Goal: Find contact information: Find contact information

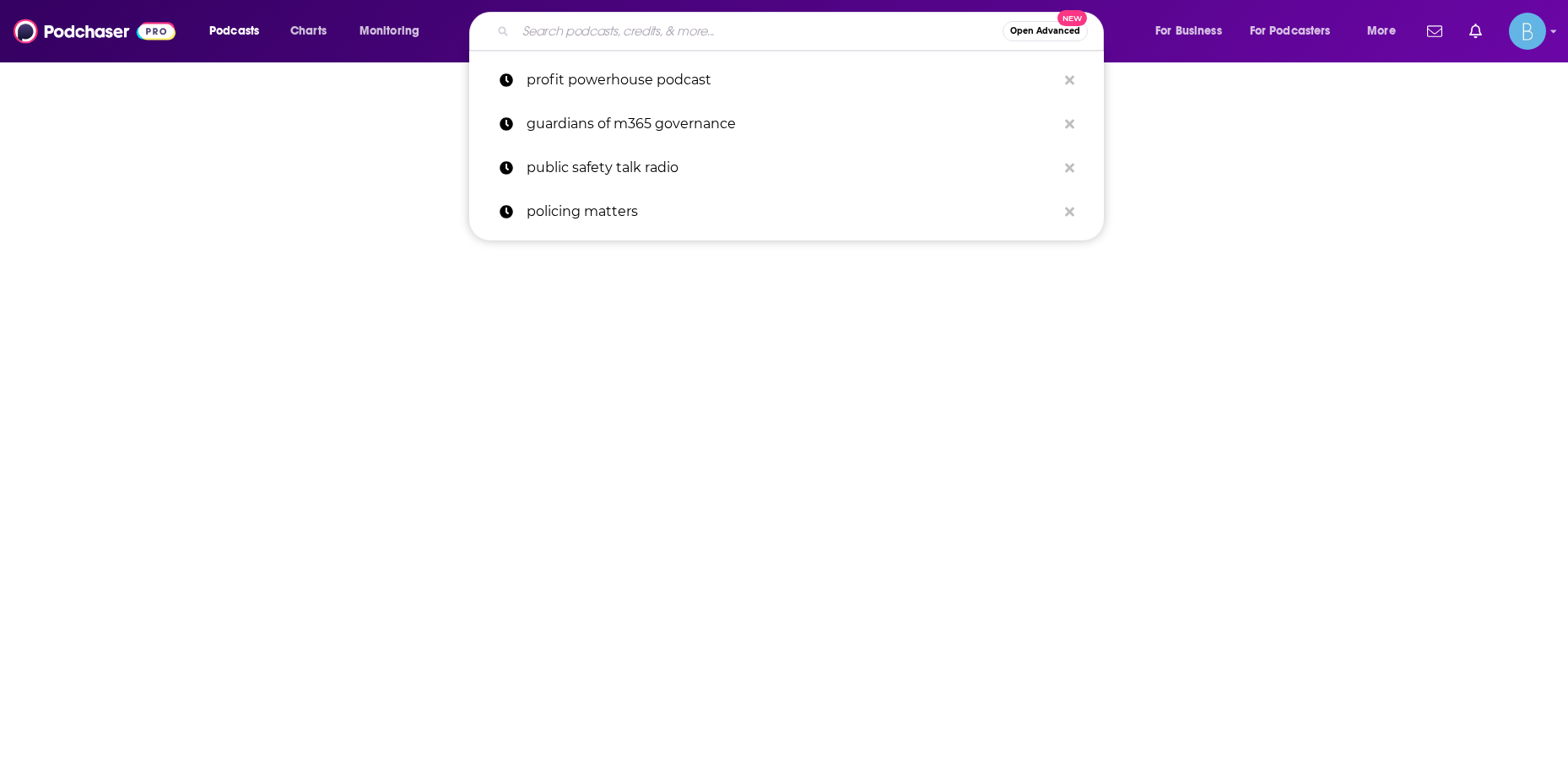
click at [643, 29] on input "Search podcasts, credits, & more..." at bounding box center [758, 31] width 487 height 27
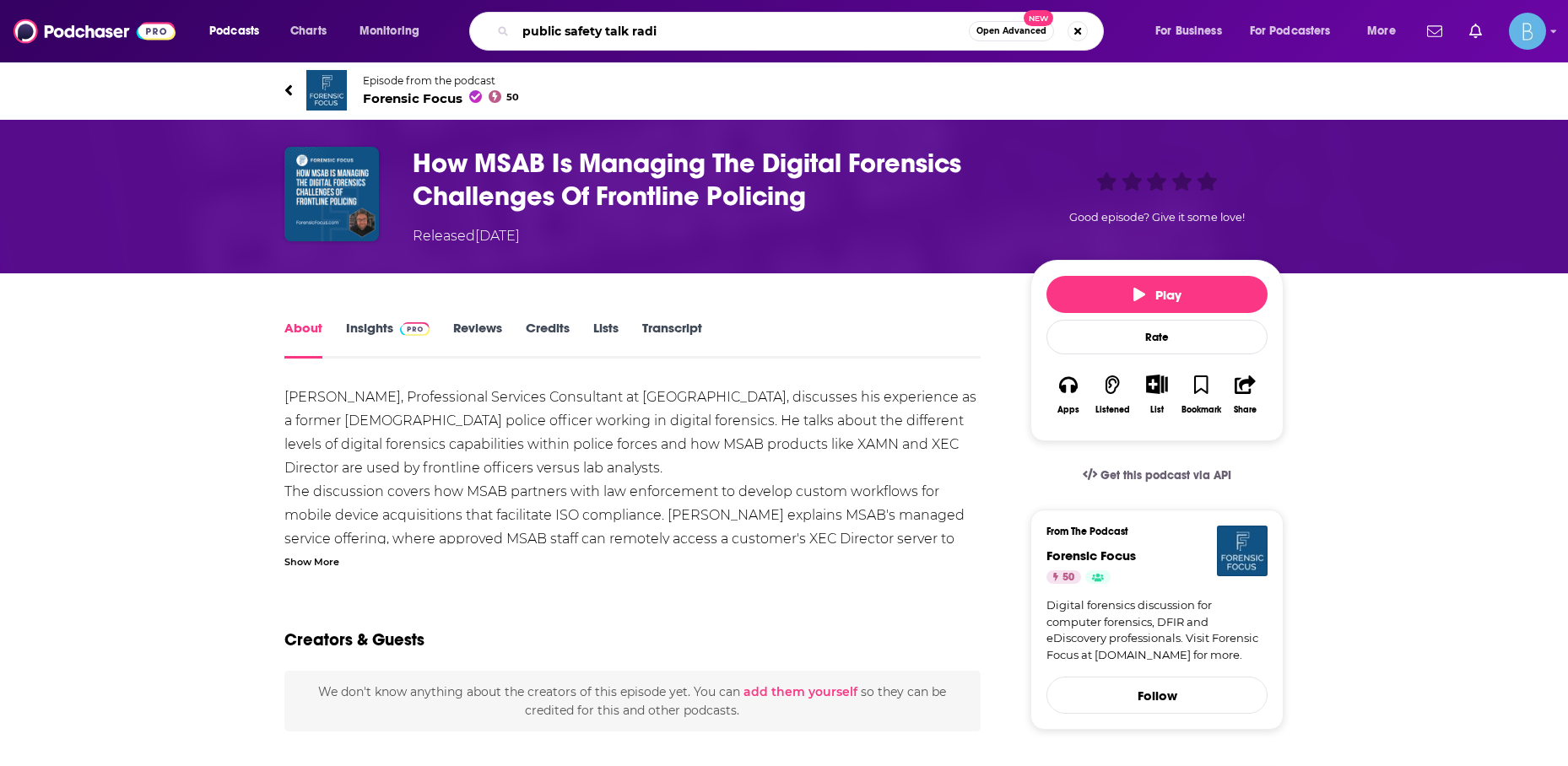
type input "public safety talk radio"
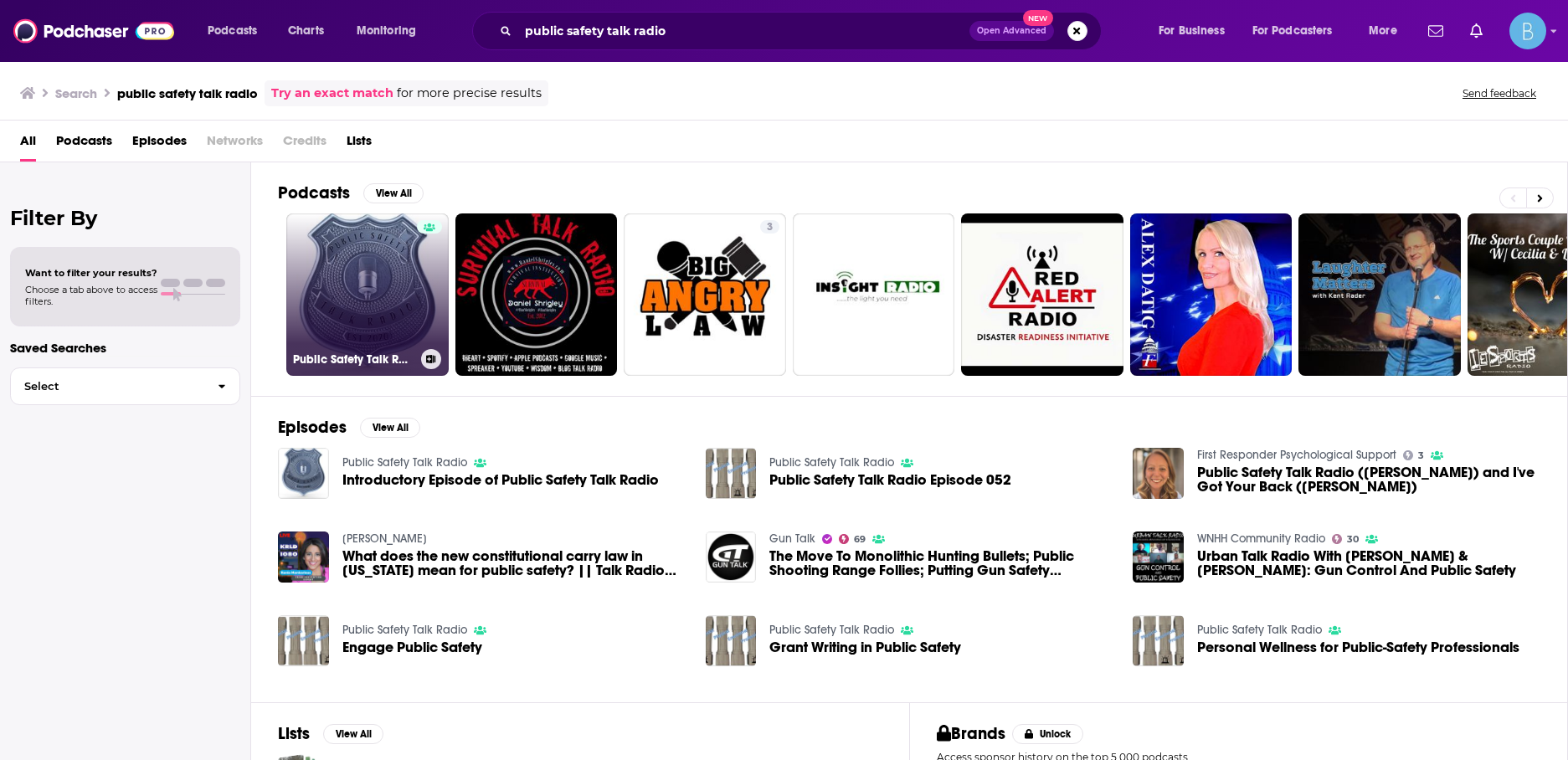
click at [354, 276] on link "Public Safety Talk Radio" at bounding box center [367, 294] width 162 height 162
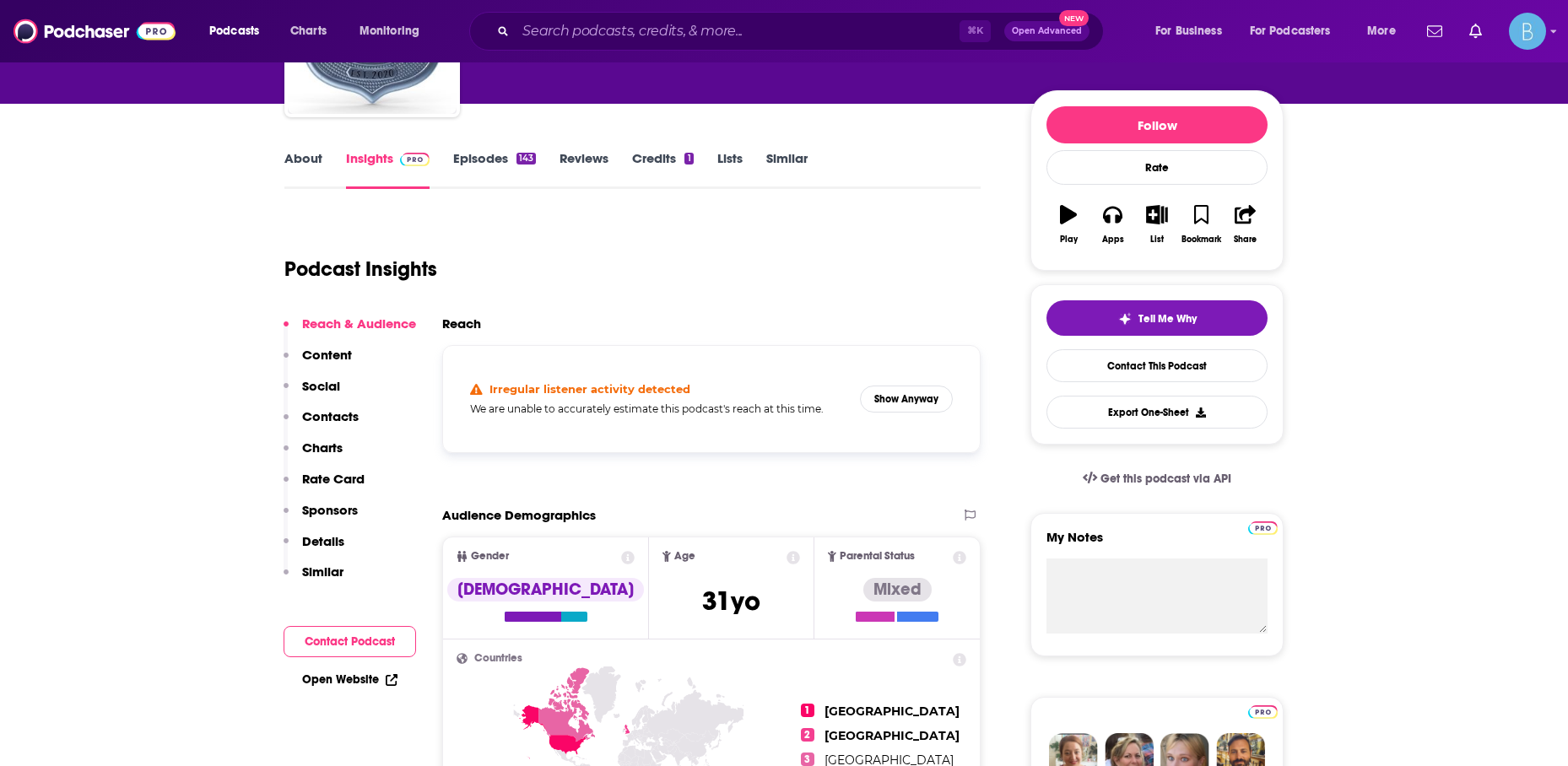
click at [350, 424] on p "Contacts" at bounding box center [331, 416] width 56 height 16
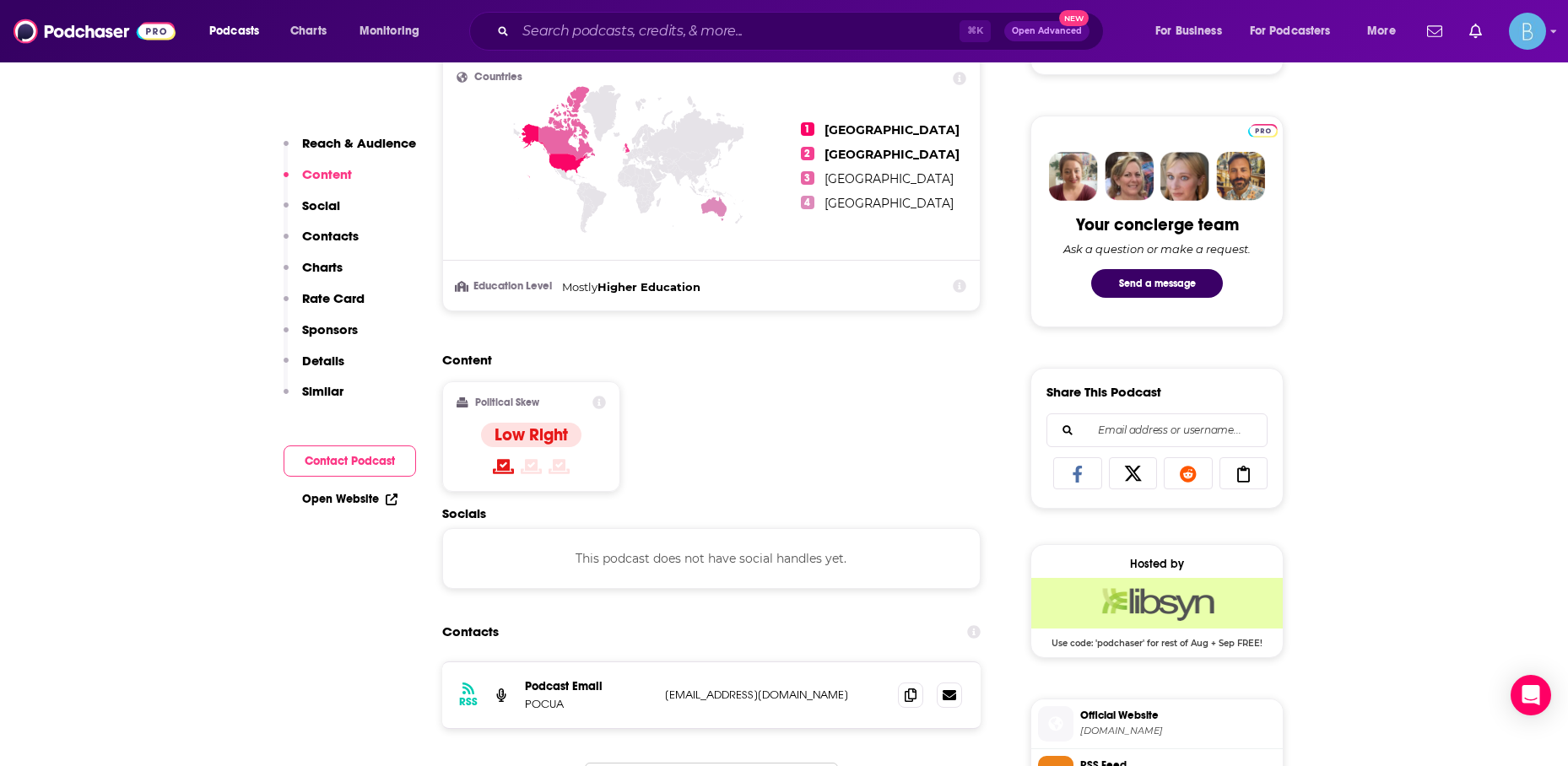
scroll to position [754, 0]
drag, startPoint x: 812, startPoint y: 691, endPoint x: 714, endPoint y: 698, distance: 98.2
click at [714, 698] on p "[EMAIL_ADDRESS][DOMAIN_NAME]" at bounding box center [775, 693] width 220 height 15
click at [713, 697] on p "[EMAIL_ADDRESS][DOMAIN_NAME]" at bounding box center [775, 693] width 220 height 15
drag, startPoint x: 712, startPoint y: 697, endPoint x: 770, endPoint y: 695, distance: 58.0
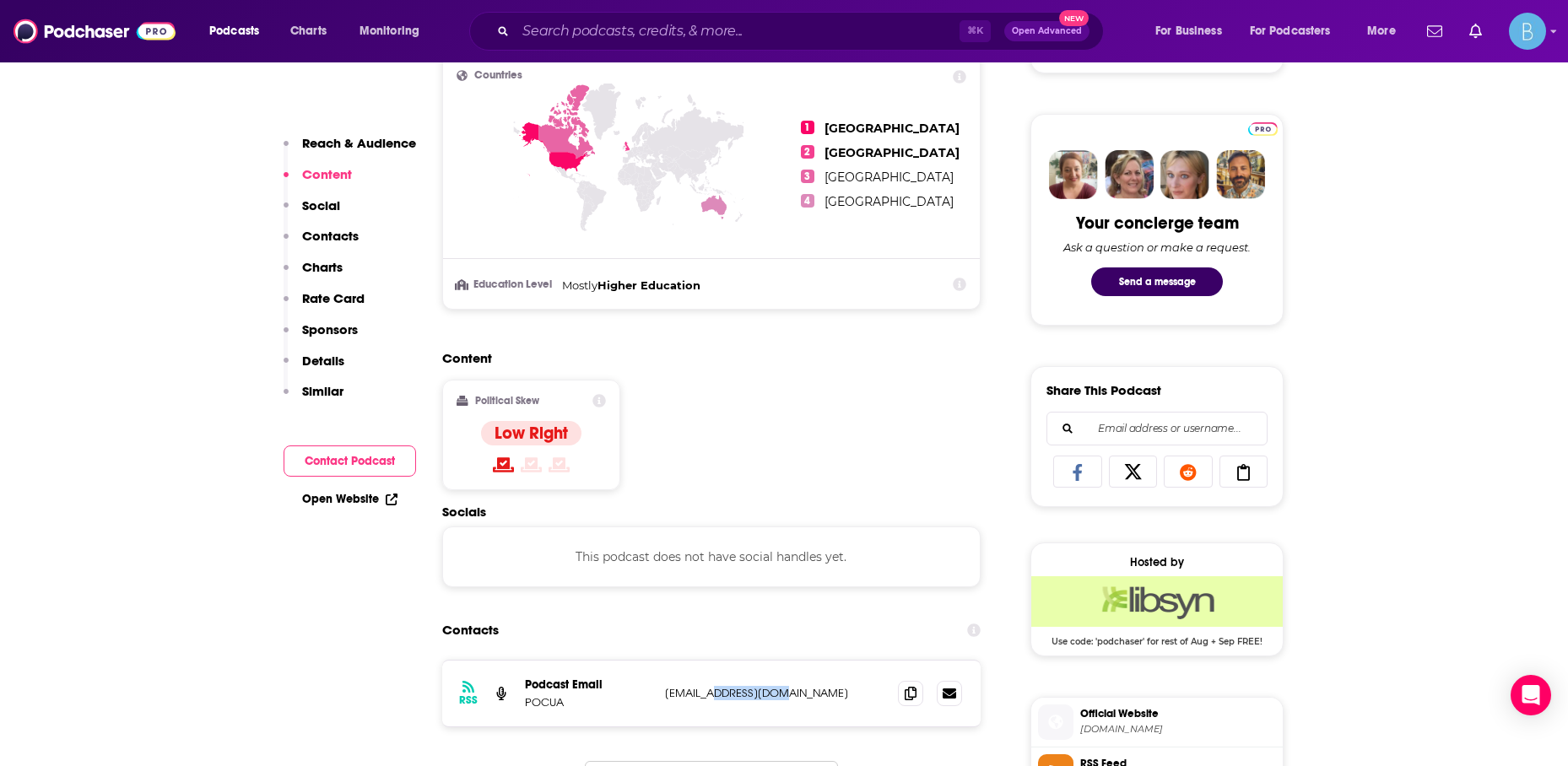
click at [770, 696] on p "[EMAIL_ADDRESS][DOMAIN_NAME]" at bounding box center [775, 693] width 220 height 15
drag, startPoint x: 711, startPoint y: 694, endPoint x: 824, endPoint y: 699, distance: 113.1
click at [824, 699] on p "[EMAIL_ADDRESS][DOMAIN_NAME]" at bounding box center [775, 693] width 220 height 15
copy p "[DOMAIN_NAME]"
